Goal: Find specific page/section

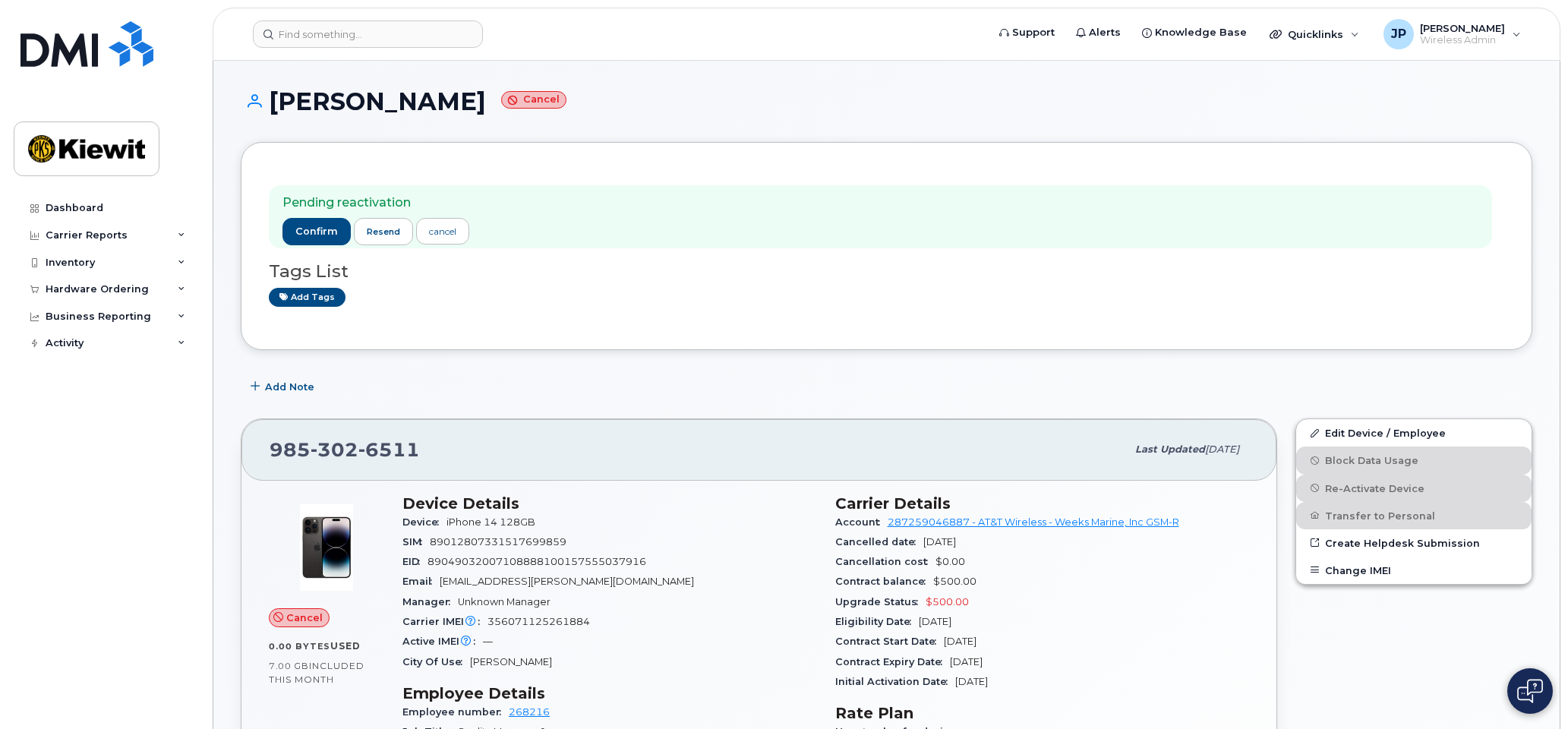
scroll to position [455, 0]
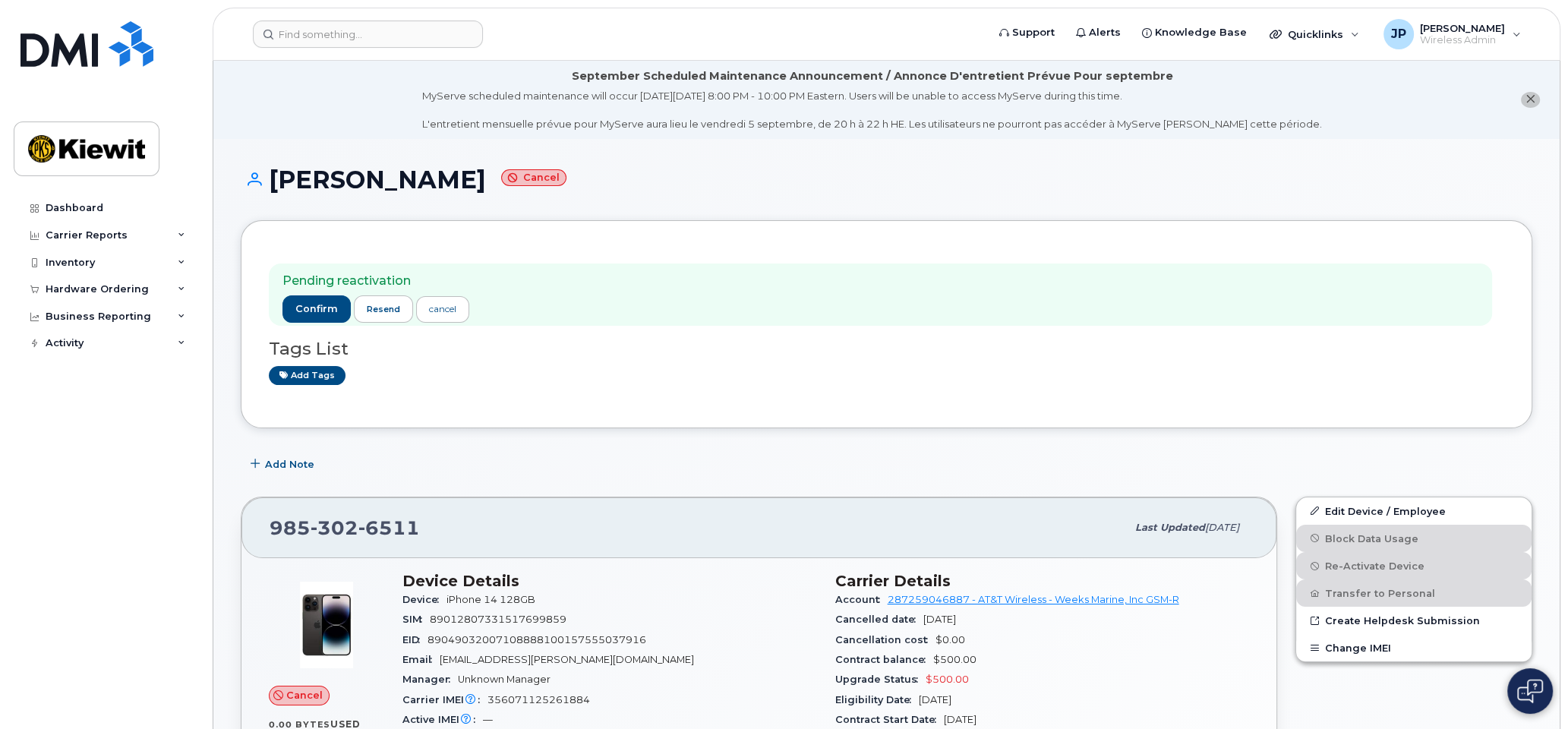
drag, startPoint x: 549, startPoint y: 176, endPoint x: 276, endPoint y: 178, distance: 273.0
click at [276, 178] on h1 "[PERSON_NAME] Cancel" at bounding box center [886, 179] width 1292 height 27
copy h1 "[PERSON_NAME]"
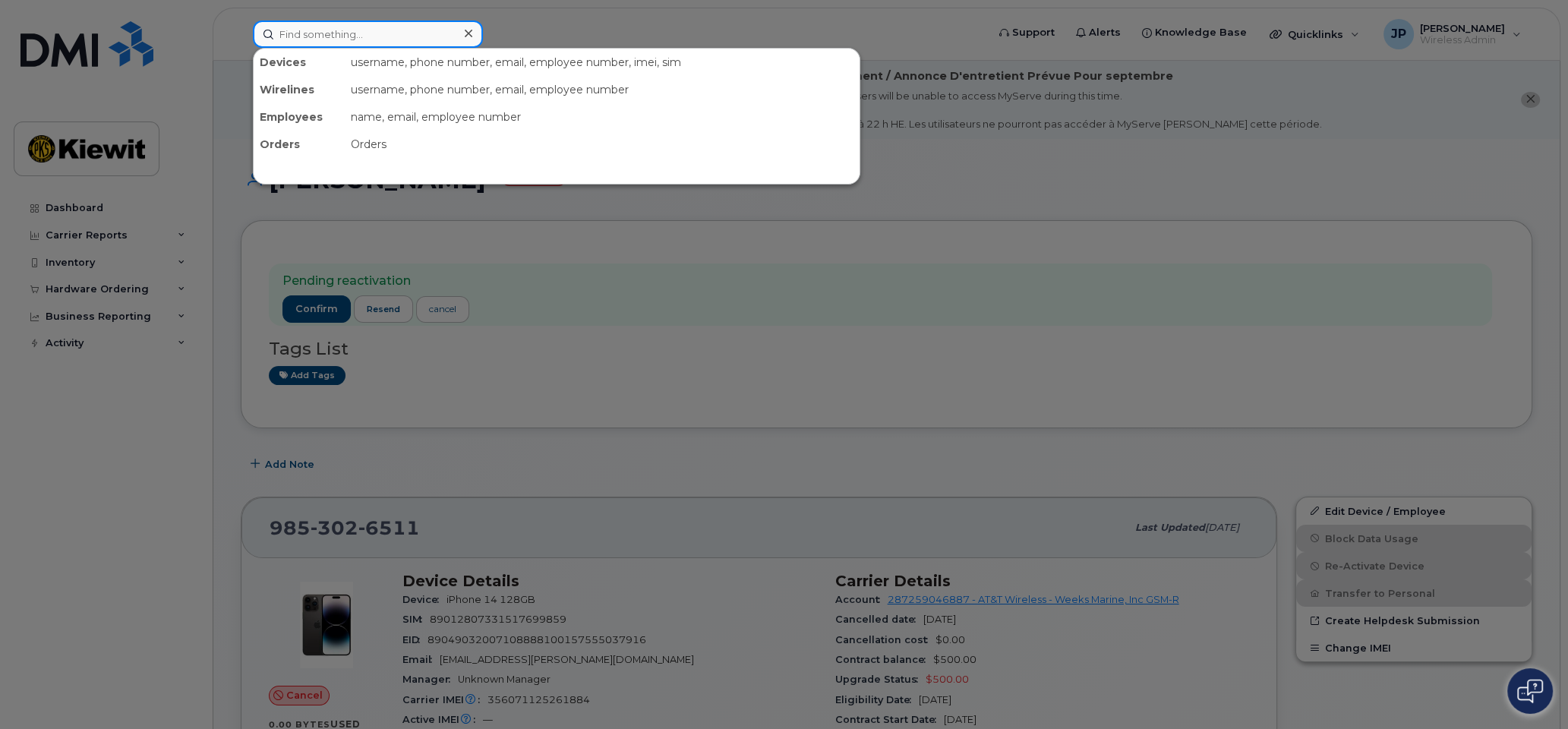
click at [320, 35] on input at bounding box center [367, 34] width 230 height 27
paste input "[PERSON_NAME]"
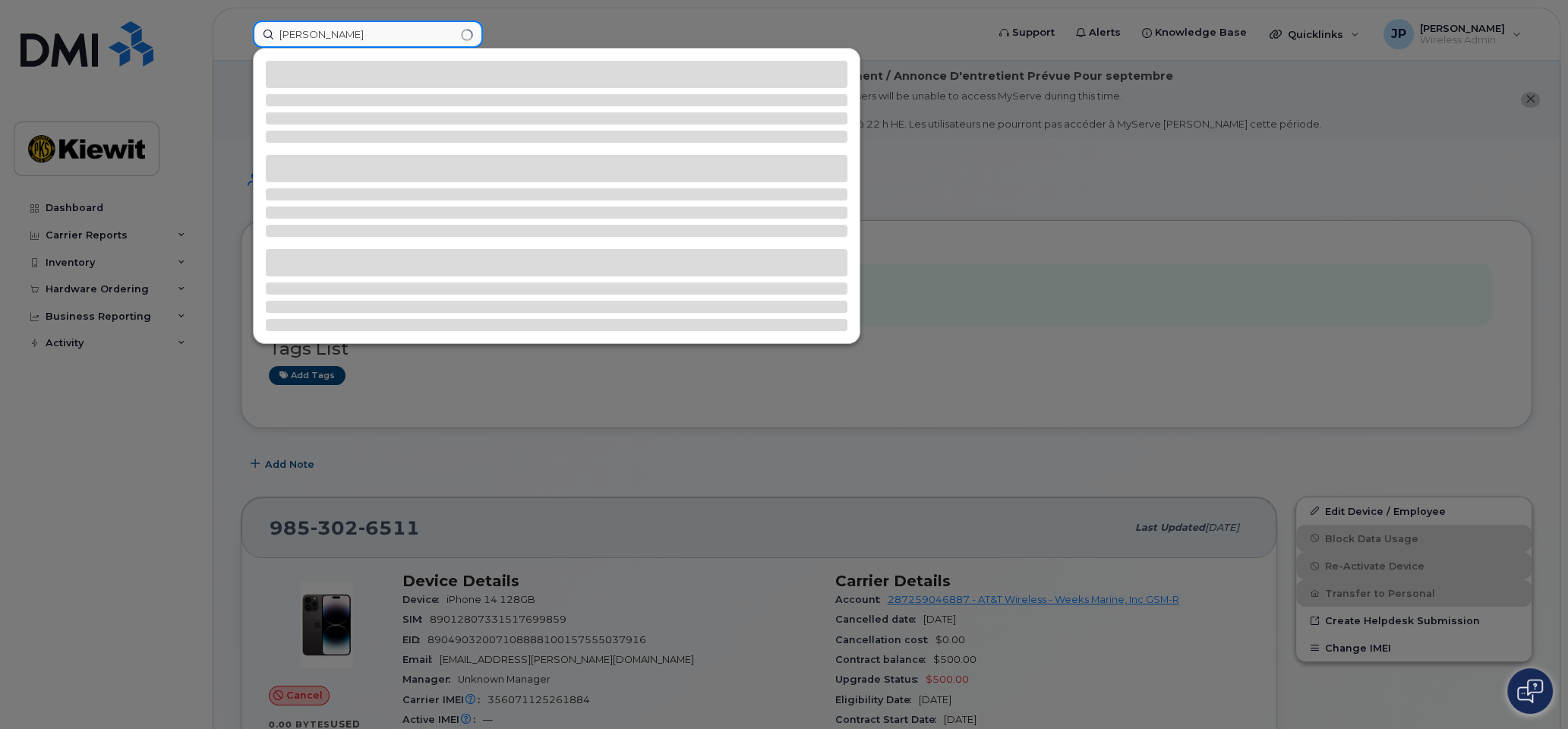
type input "[PERSON_NAME]"
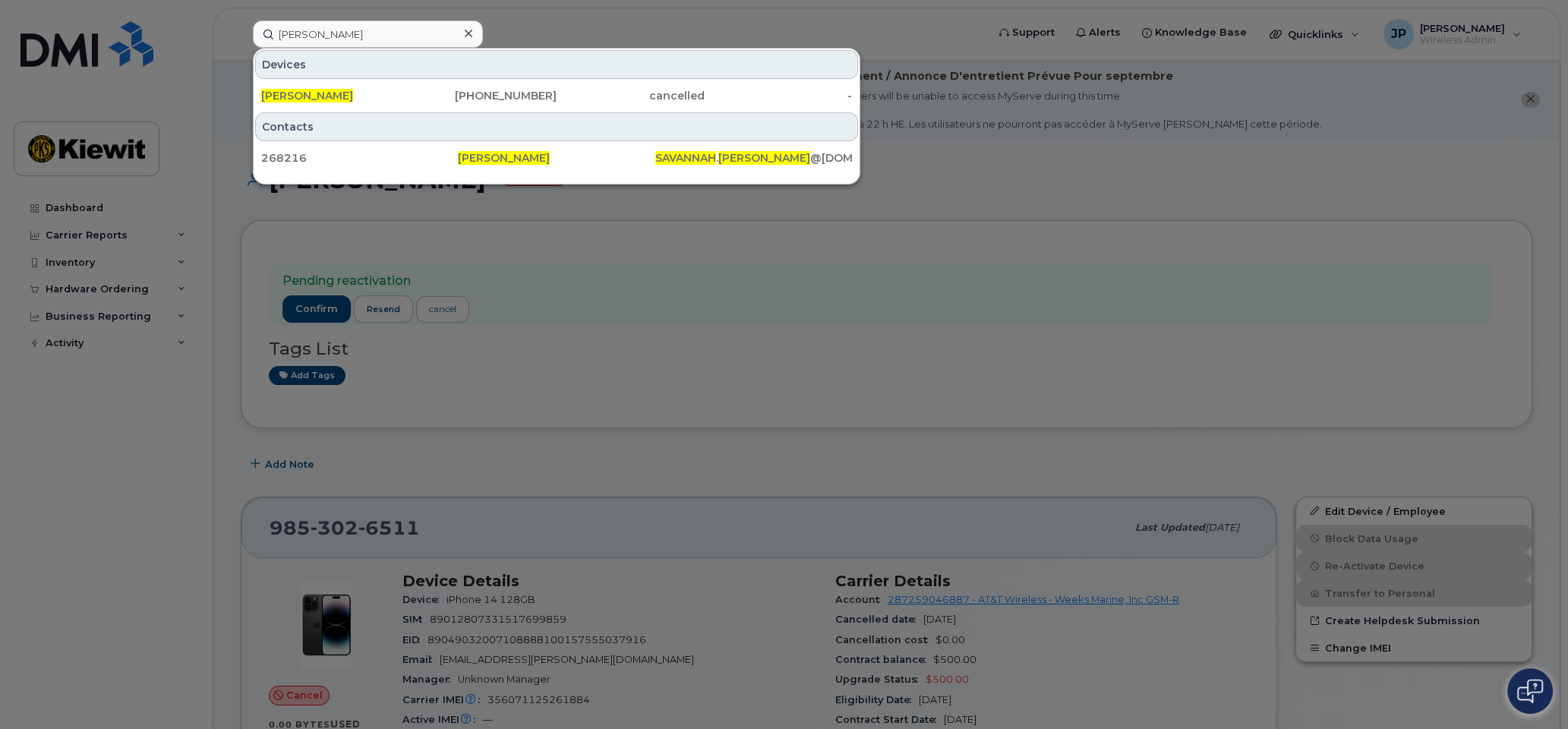
click at [526, 38] on div at bounding box center [784, 364] width 1568 height 729
